Goal: Task Accomplishment & Management: Use online tool/utility

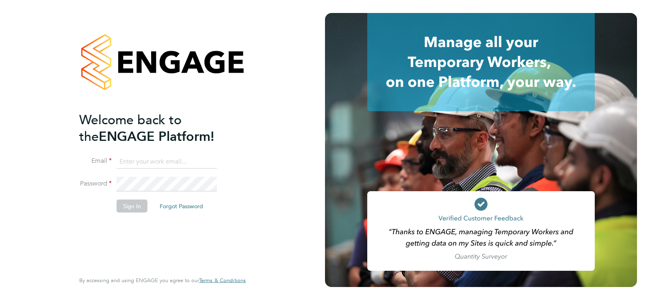
type input "[PERSON_NAME][EMAIL_ADDRESS][DOMAIN_NAME]"
click at [129, 206] on button "Sign In" at bounding box center [132, 206] width 31 height 13
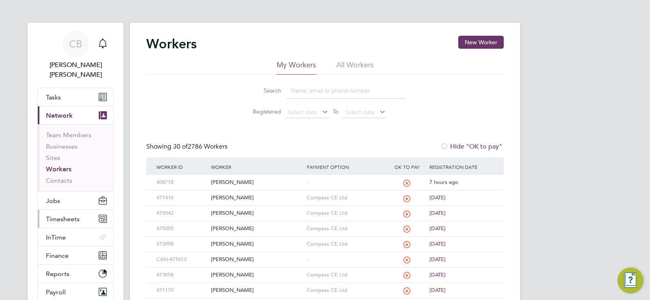
click at [76, 214] on button "Timesheets" at bounding box center [76, 219] width 76 height 18
click at [61, 215] on span "Timesheets" at bounding box center [63, 219] width 34 height 8
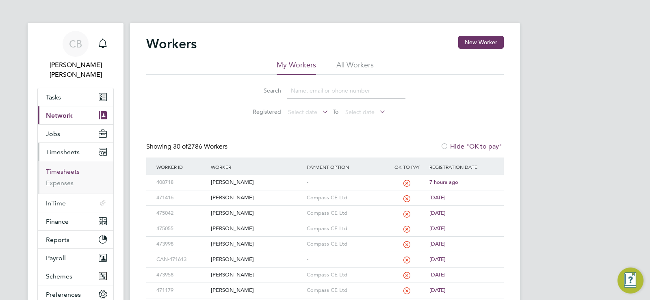
click at [70, 168] on link "Timesheets" at bounding box center [63, 172] width 34 height 8
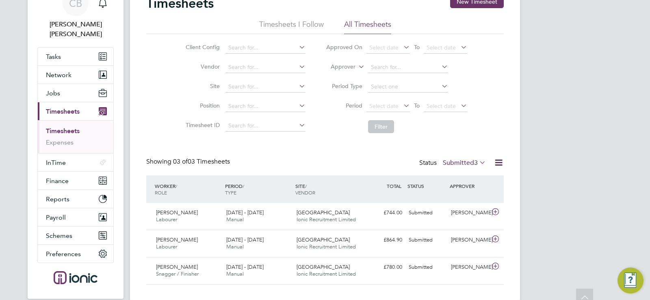
scroll to position [65, 0]
